Goal: Task Accomplishment & Management: Complete application form

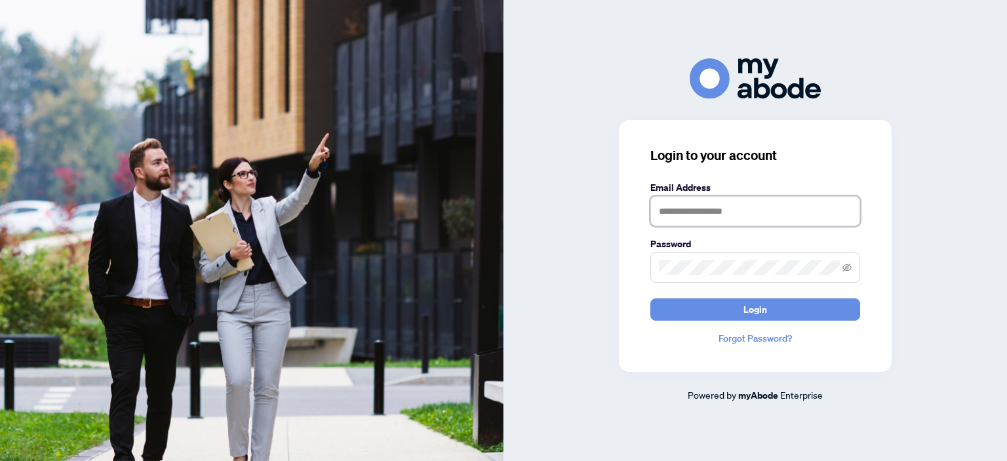
click at [687, 214] on input "text" at bounding box center [755, 211] width 210 height 30
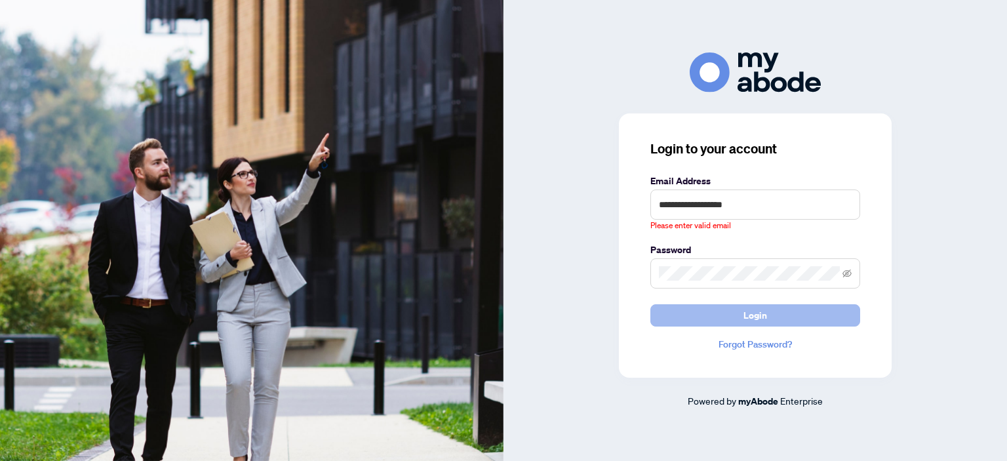
click at [712, 311] on button "Login" at bounding box center [755, 315] width 210 height 22
click at [697, 200] on input "**********" at bounding box center [755, 204] width 210 height 30
click at [737, 311] on button "Login" at bounding box center [755, 315] width 210 height 22
drag, startPoint x: 737, startPoint y: 311, endPoint x: 738, endPoint y: 252, distance: 59.7
click at [738, 252] on form "**********" at bounding box center [755, 250] width 210 height 153
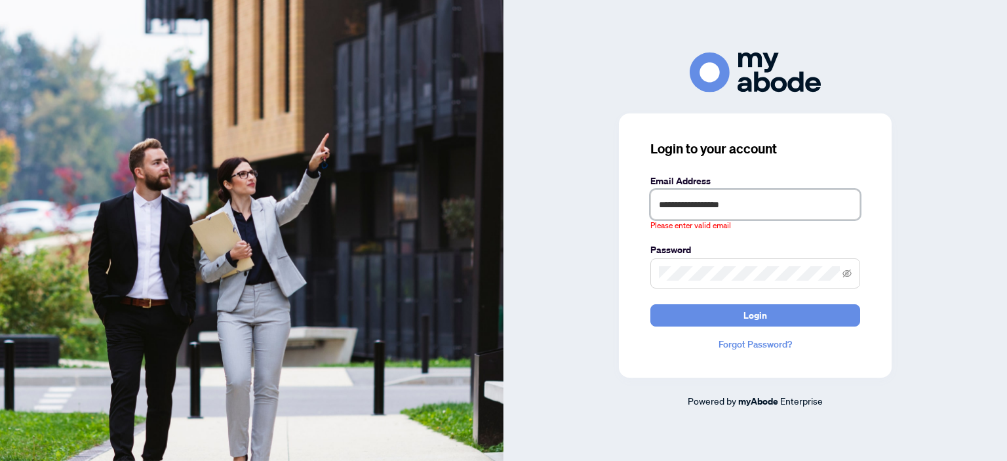
click at [696, 205] on input "**********" at bounding box center [755, 204] width 210 height 30
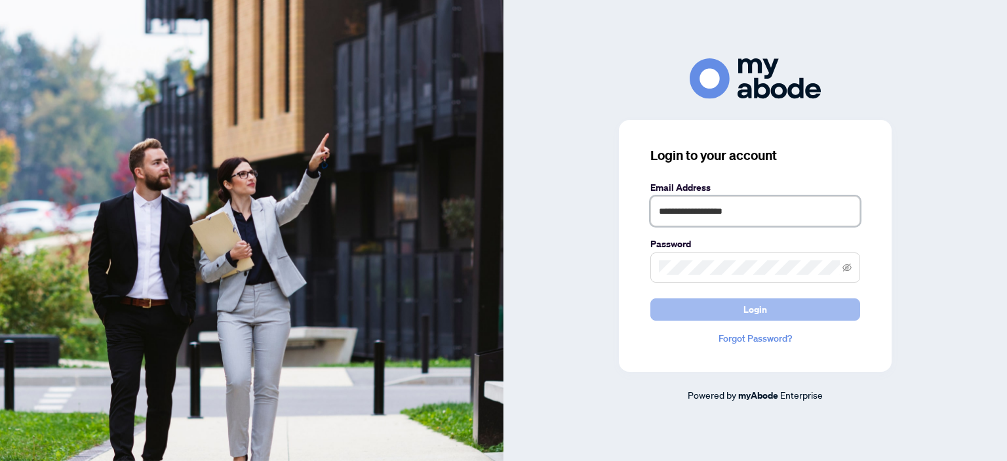
type input "**********"
click at [741, 309] on button "Login" at bounding box center [755, 309] width 210 height 22
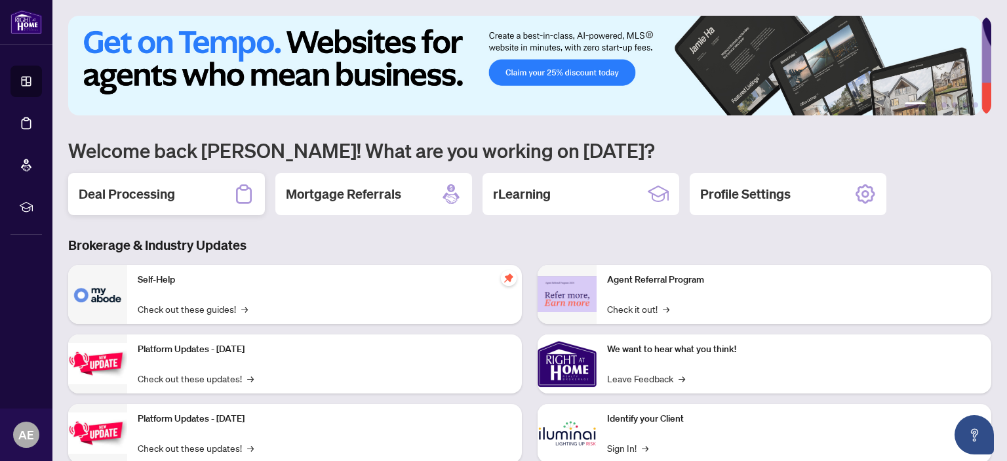
click at [119, 199] on h2 "Deal Processing" at bounding box center [127, 194] width 96 height 18
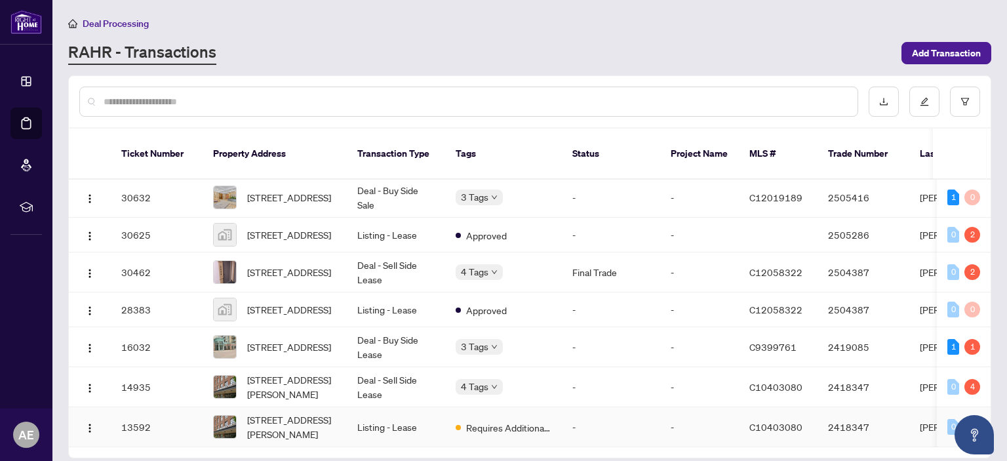
scroll to position [779, 0]
drag, startPoint x: 337, startPoint y: 400, endPoint x: 330, endPoint y: 335, distance: 65.9
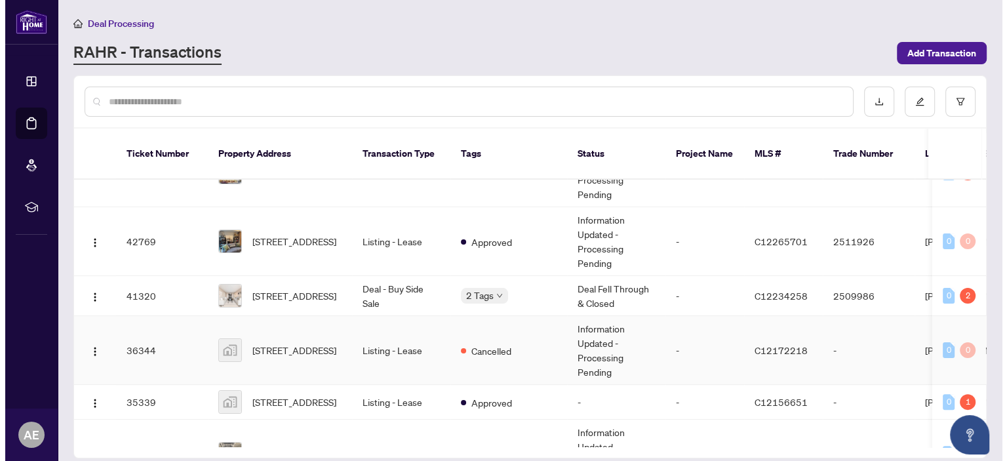
scroll to position [367, 0]
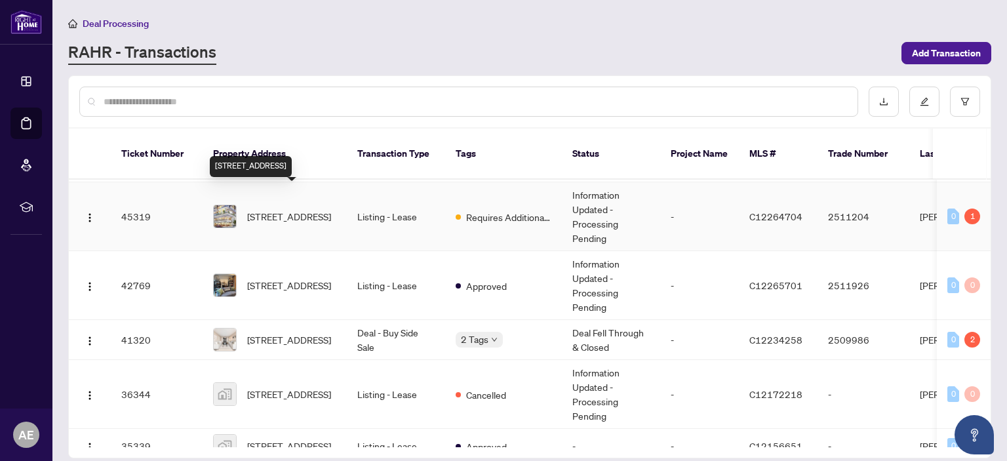
click at [269, 209] on span "[STREET_ADDRESS]" at bounding box center [289, 216] width 84 height 14
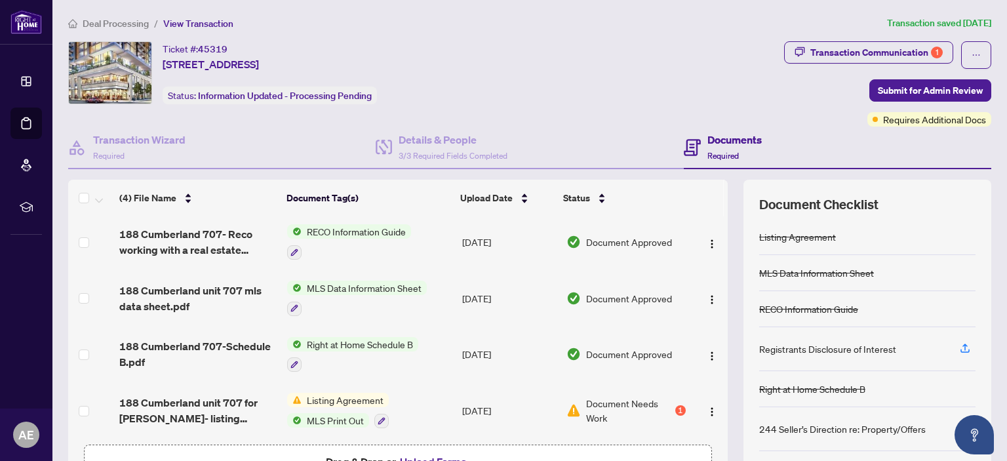
scroll to position [3, 0]
click at [391, 328] on td "Right at Home Schedule B" at bounding box center [369, 354] width 175 height 56
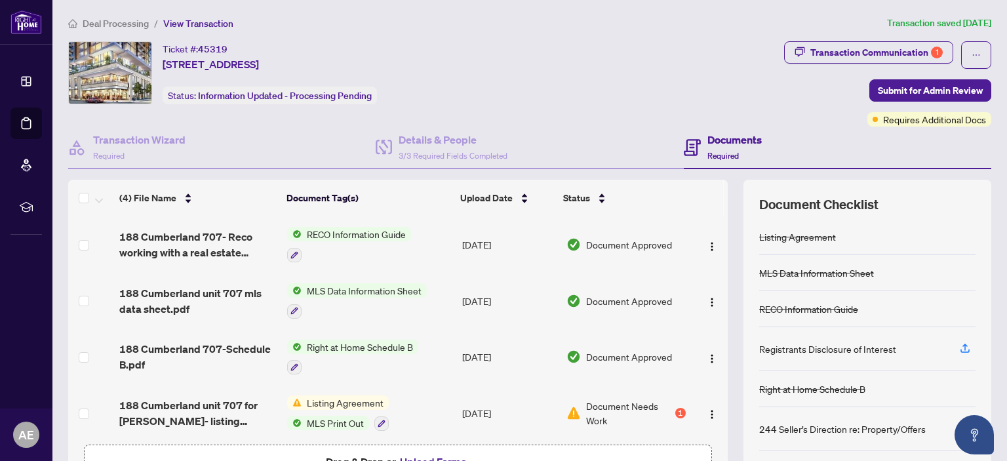
scroll to position [3, 0]
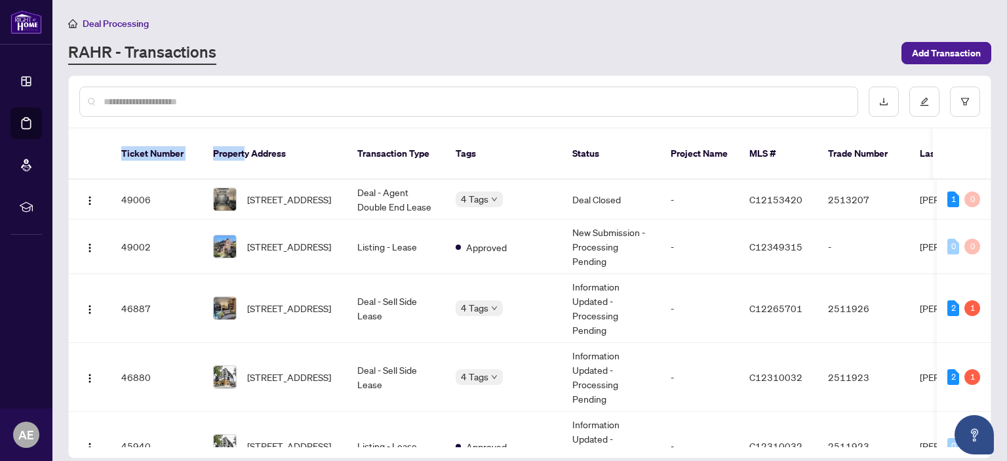
drag, startPoint x: 296, startPoint y: 35, endPoint x: 204, endPoint y: 220, distance: 206.0
click at [204, 220] on main "Deal Processing [PERSON_NAME] - Transactions Add Transaction Ticket Number Prop…" at bounding box center [529, 230] width 954 height 461
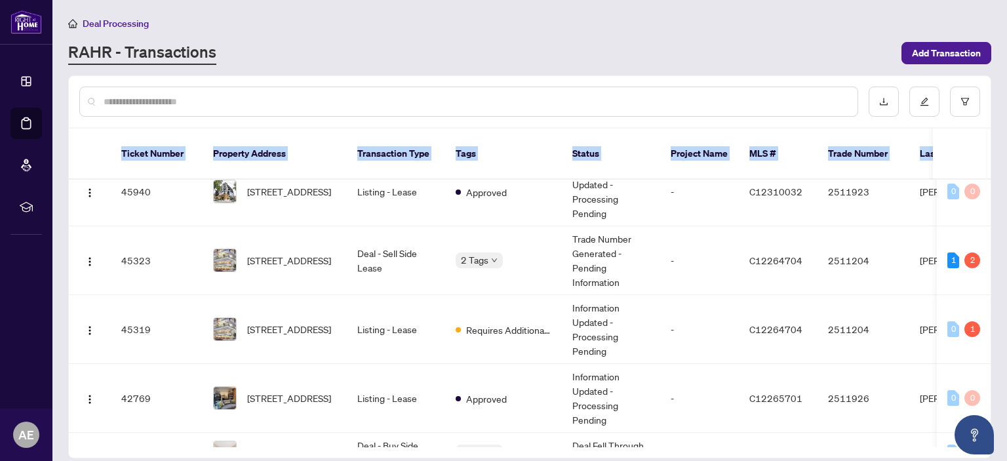
scroll to position [257, 0]
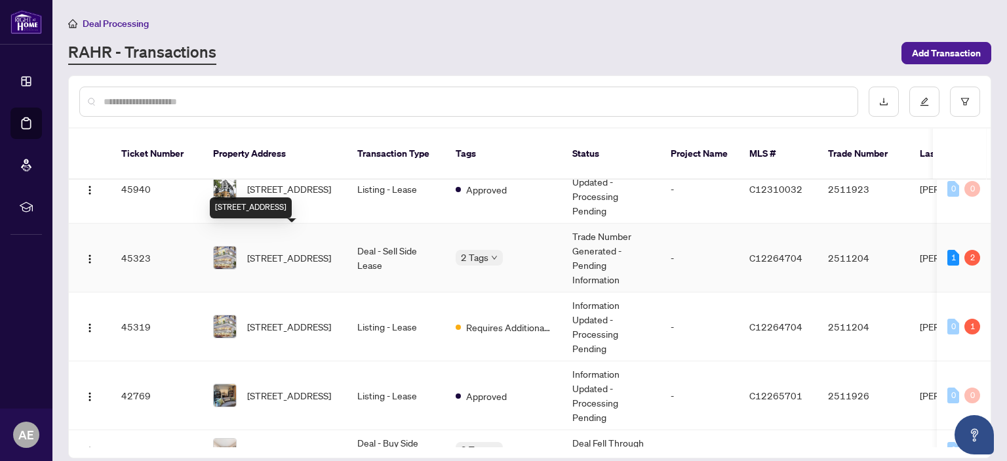
click at [304, 250] on span "[STREET_ADDRESS]" at bounding box center [289, 257] width 84 height 14
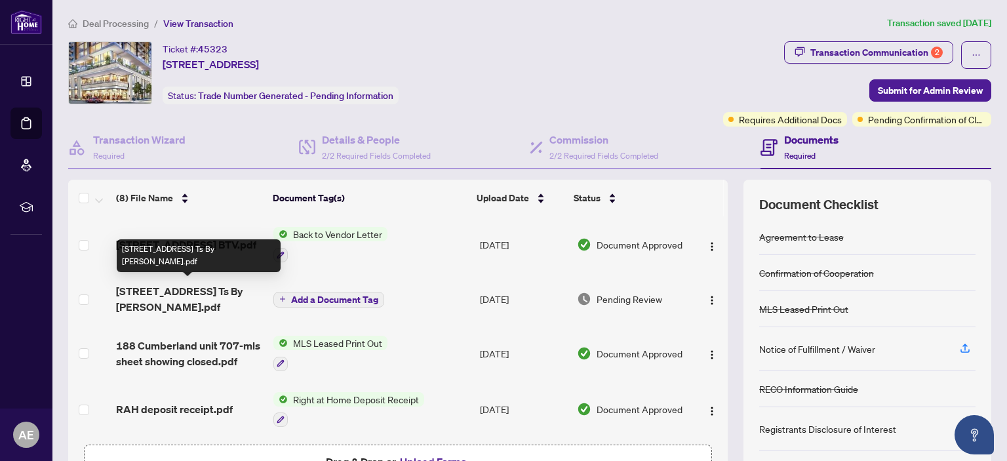
click at [233, 290] on span "[STREET_ADDRESS] Ts By [PERSON_NAME].pdf" at bounding box center [189, 298] width 147 height 31
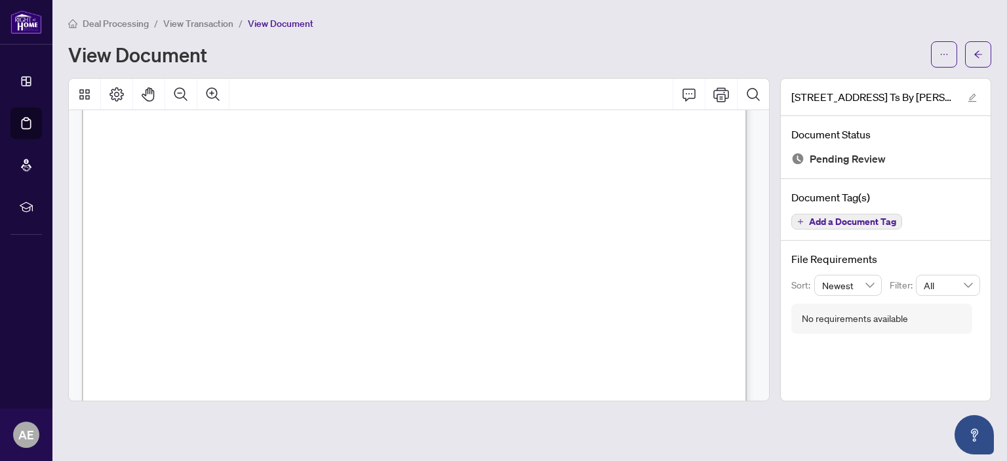
scroll to position [140, 0]
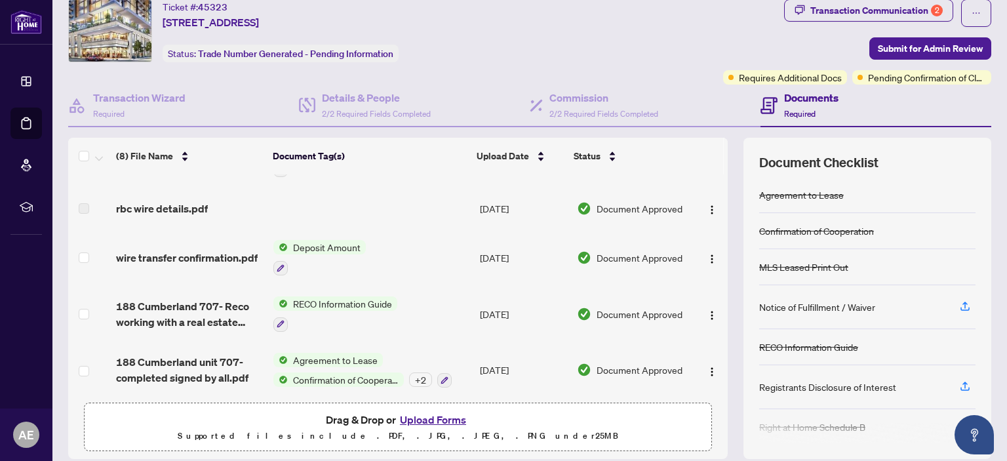
scroll to position [87, 0]
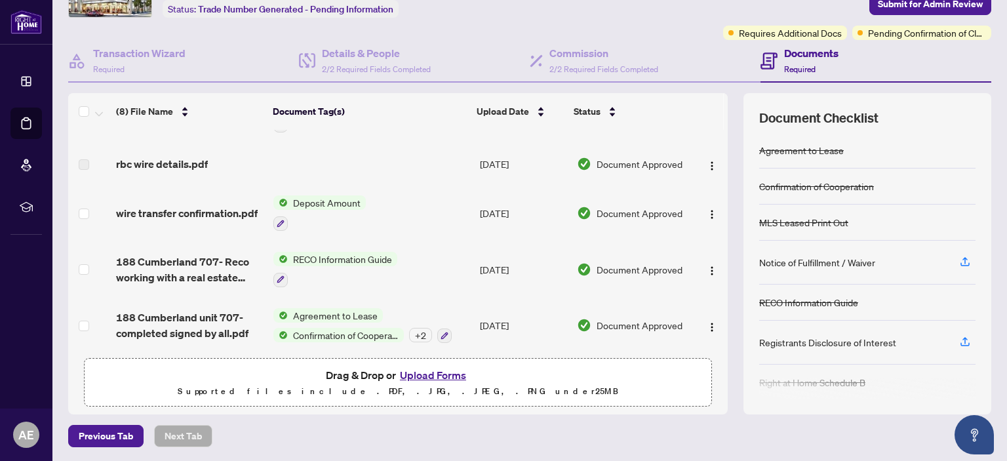
click at [425, 375] on button "Upload Forms" at bounding box center [433, 374] width 74 height 17
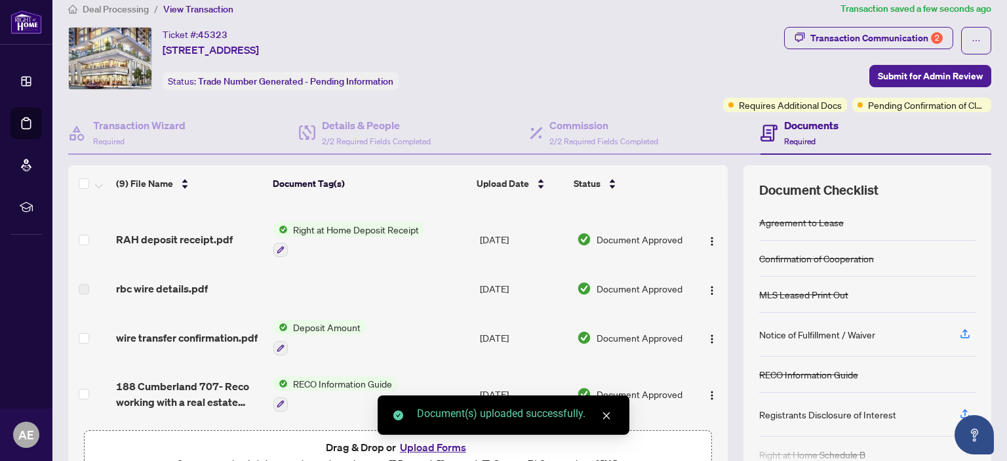
scroll to position [0, 0]
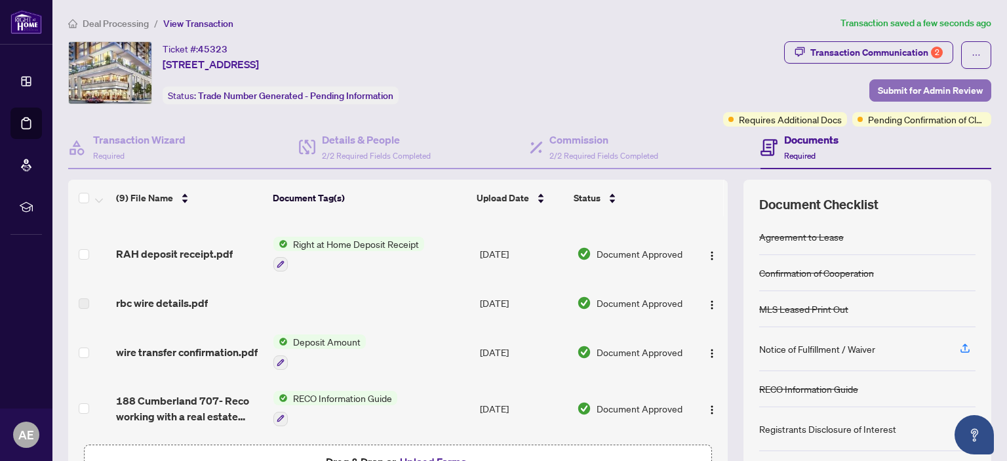
click at [921, 93] on span "Submit for Admin Review" at bounding box center [929, 90] width 105 height 21
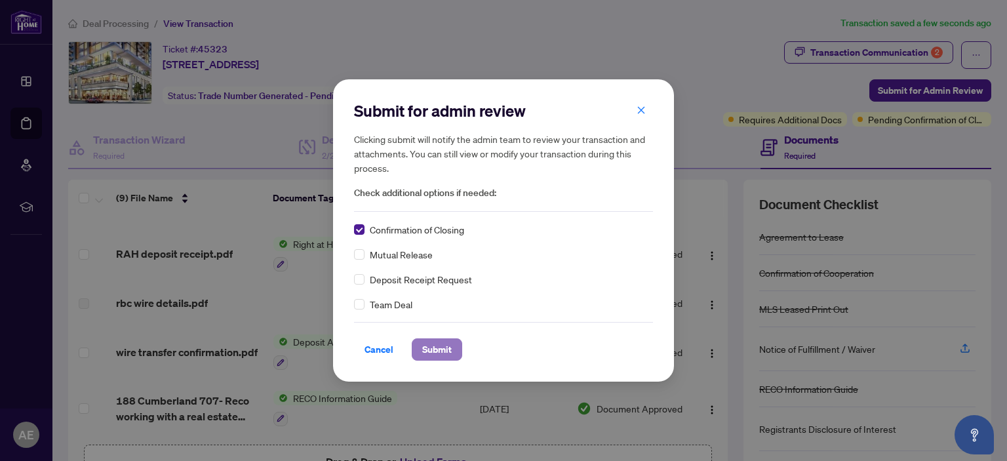
click at [431, 345] on span "Submit" at bounding box center [436, 349] width 29 height 21
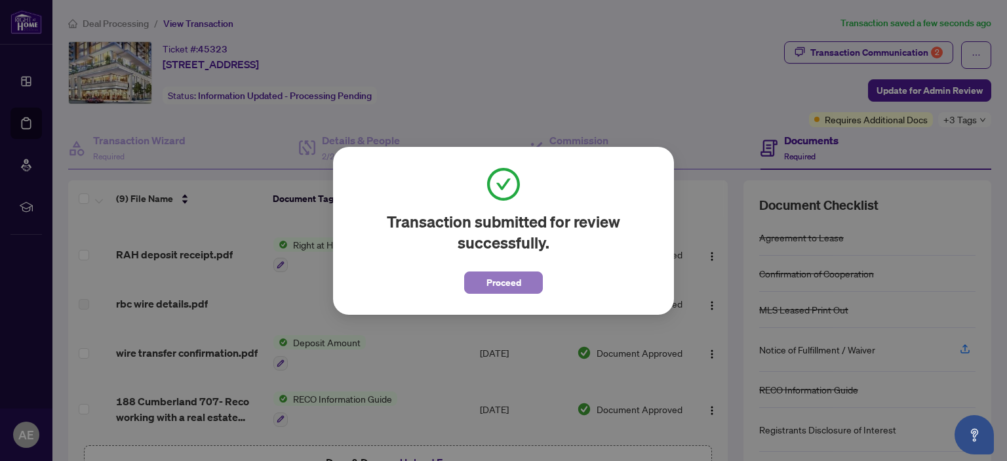
click at [517, 279] on span "Proceed" at bounding box center [503, 282] width 35 height 21
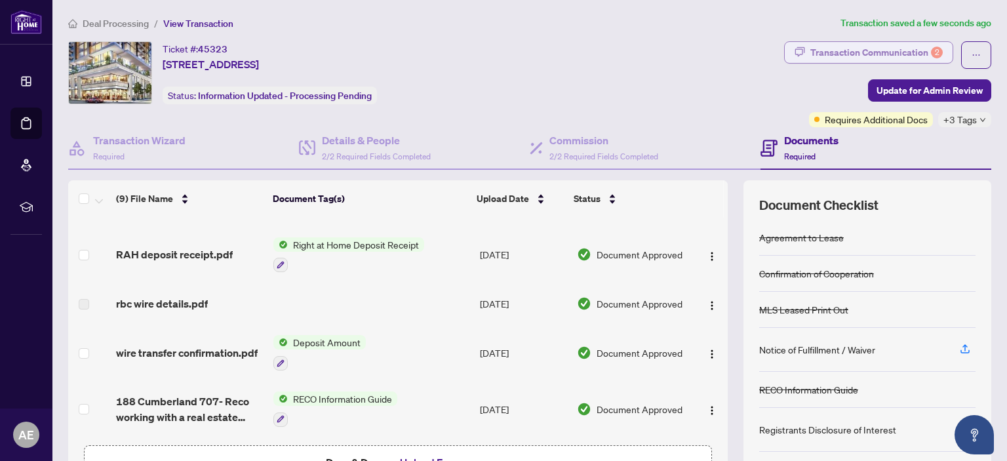
click at [822, 48] on div "Transaction Communication 2" at bounding box center [876, 52] width 132 height 21
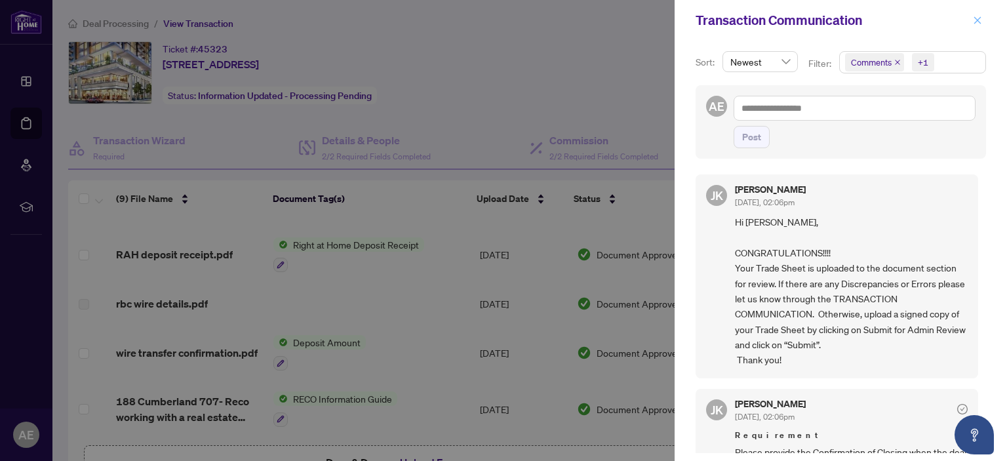
click at [975, 28] on span "button" at bounding box center [977, 20] width 9 height 21
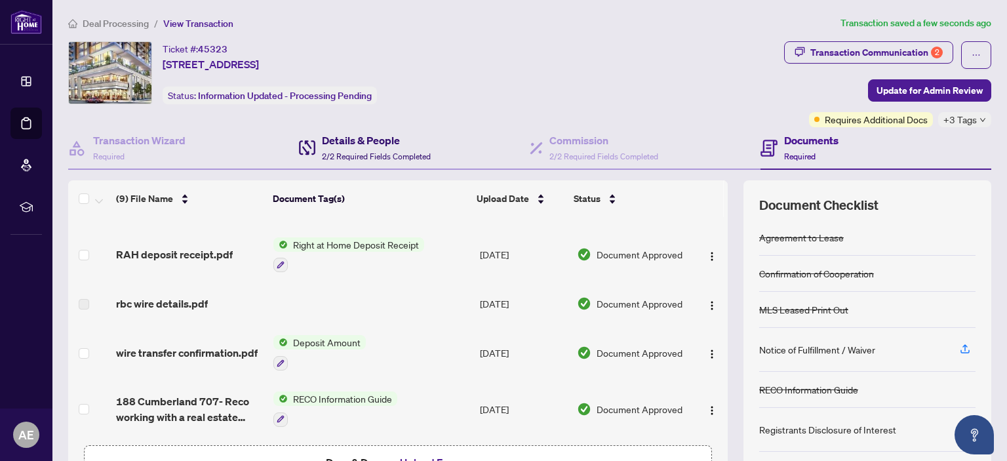
drag, startPoint x: 304, startPoint y: 157, endPoint x: 285, endPoint y: 178, distance: 28.3
click at [290, 164] on div "Transaction Wizard Required Details & People 2/2 Required Fields Completed Comm…" at bounding box center [529, 148] width 923 height 43
